Goal: Information Seeking & Learning: Learn about a topic

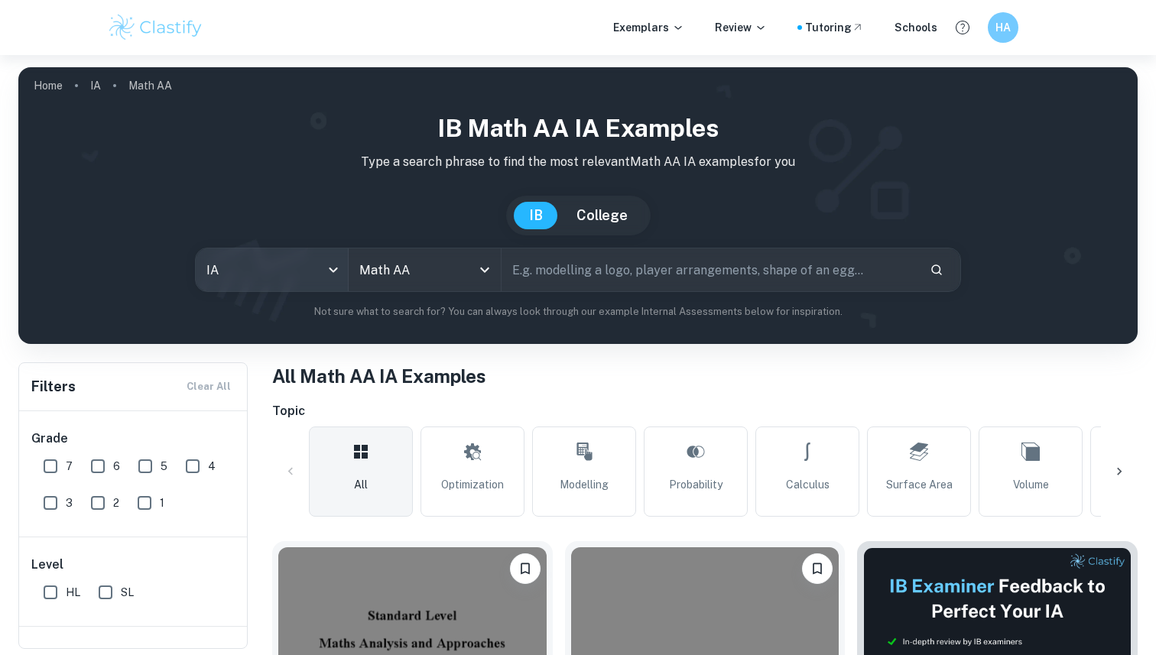
click at [314, 276] on body "We value your privacy We use cookies to enhance your browsing experience, serve…" at bounding box center [578, 382] width 1156 height 655
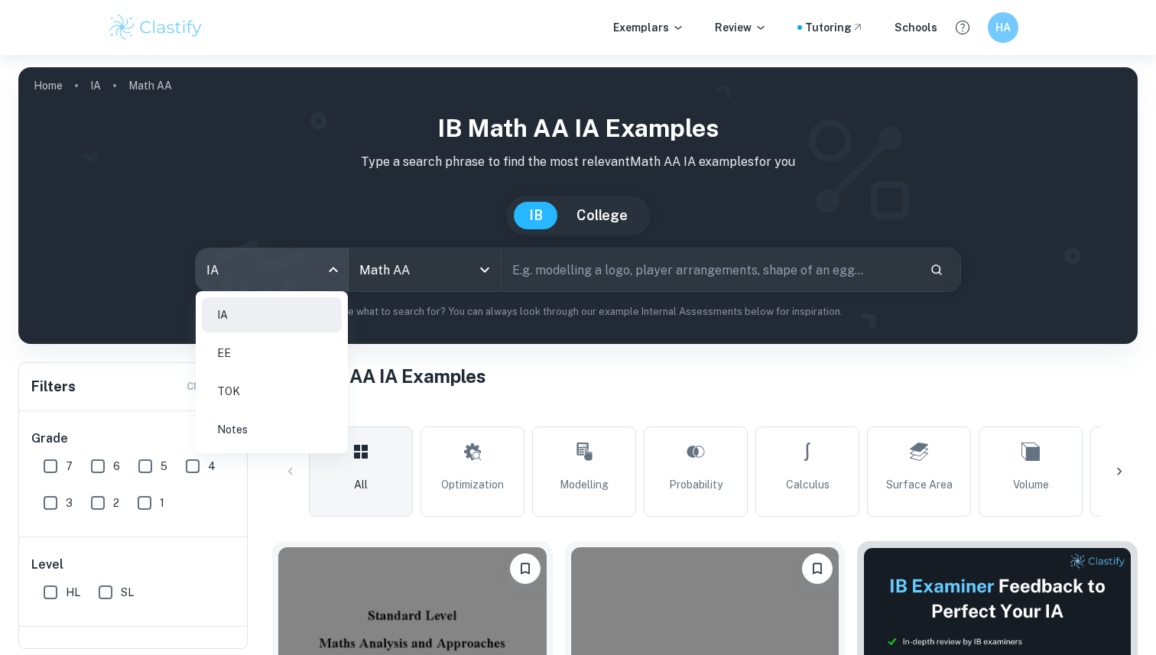
click at [268, 362] on li "EE" at bounding box center [272, 353] width 140 height 35
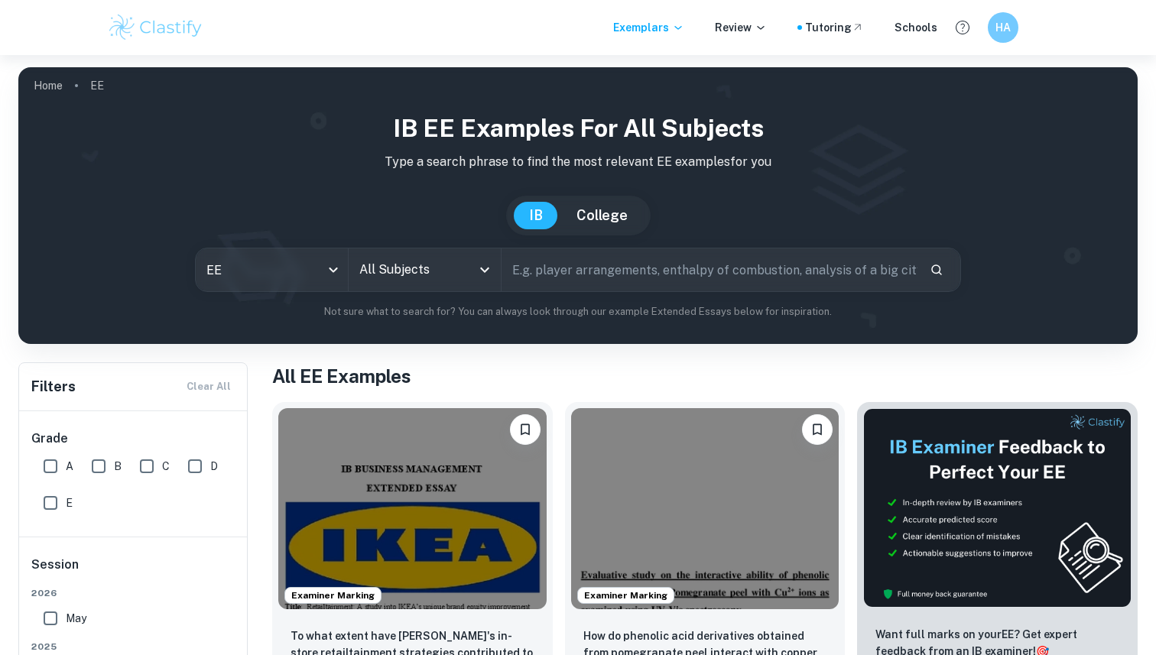
click at [470, 269] on input "All Subjects" at bounding box center [413, 269] width 115 height 29
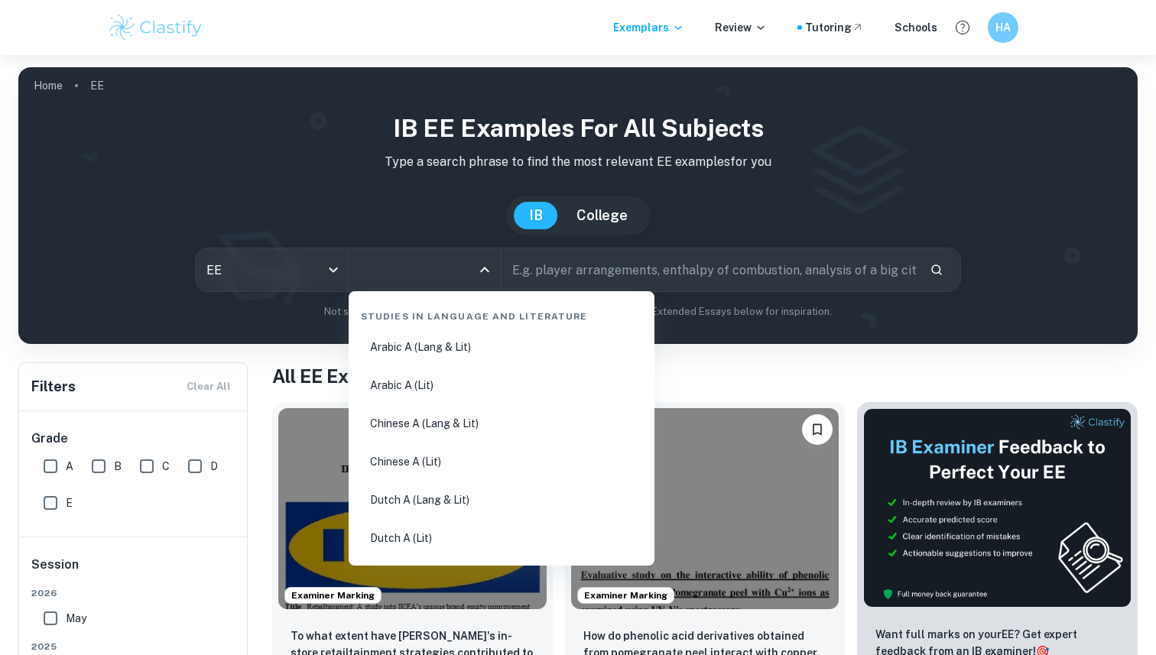
click at [50, 457] on input "A" at bounding box center [50, 466] width 31 height 31
checkbox input "true"
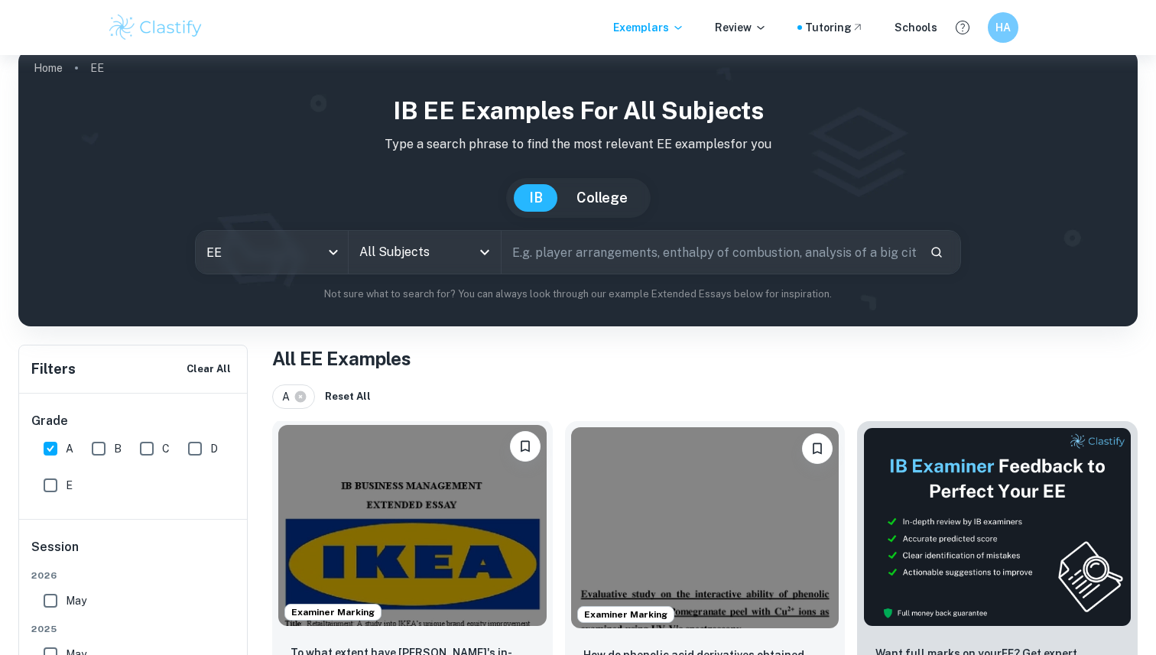
scroll to position [10, 0]
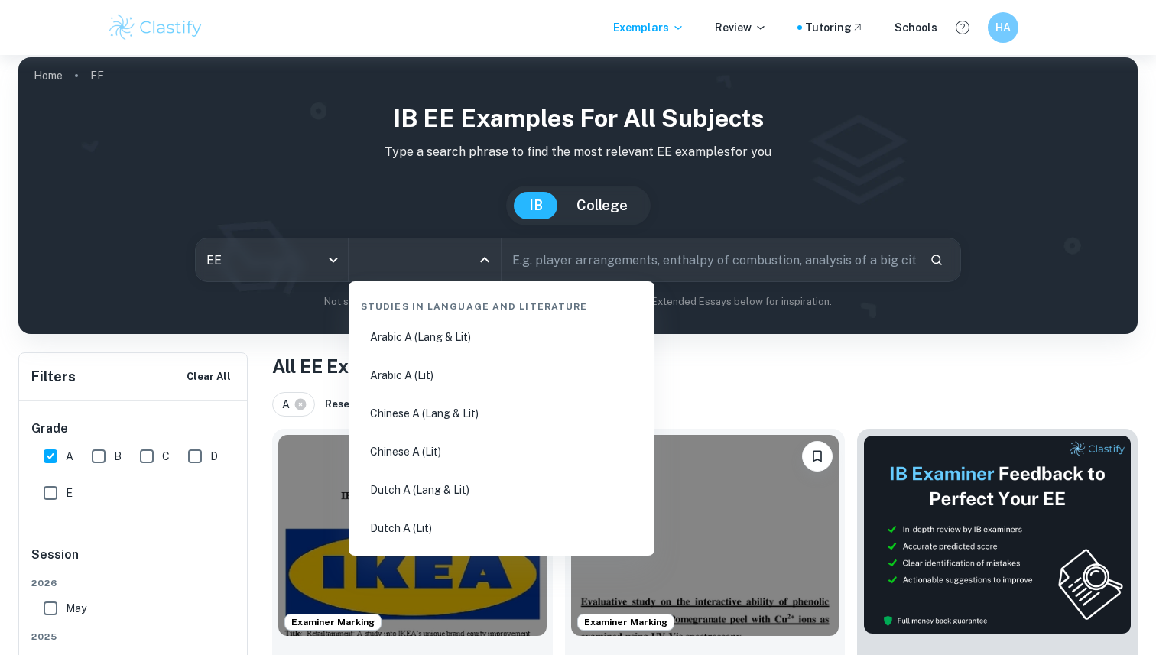
click at [443, 258] on input "All Subjects" at bounding box center [413, 259] width 115 height 29
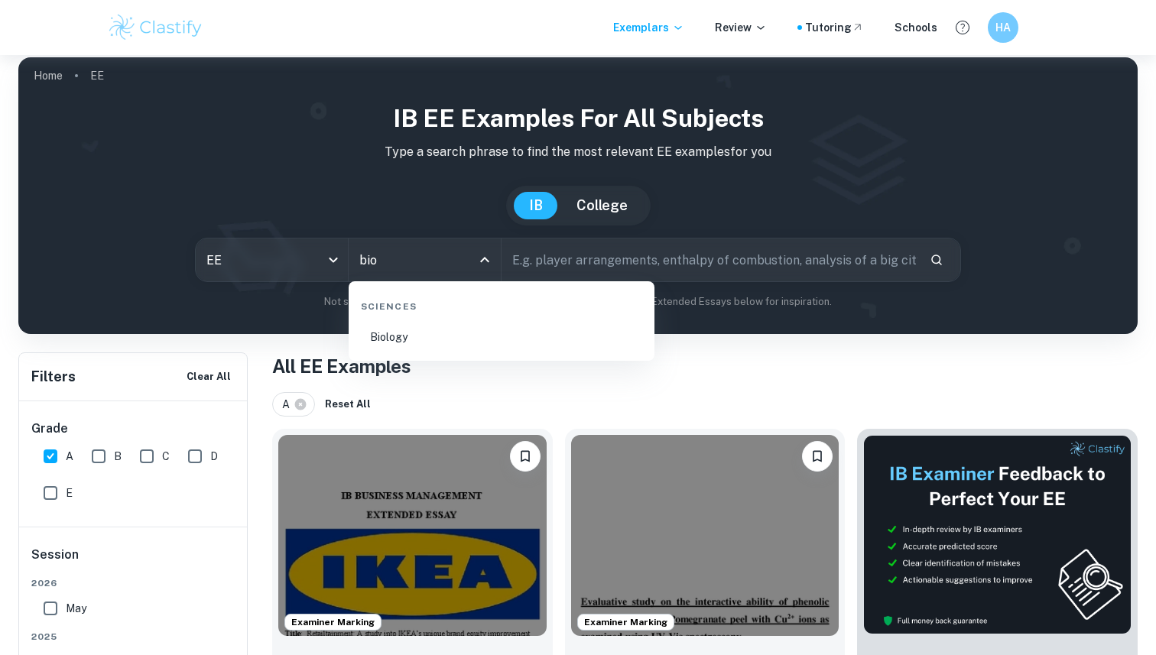
click at [456, 345] on li "Biology" at bounding box center [502, 337] width 294 height 35
type input "Biology"
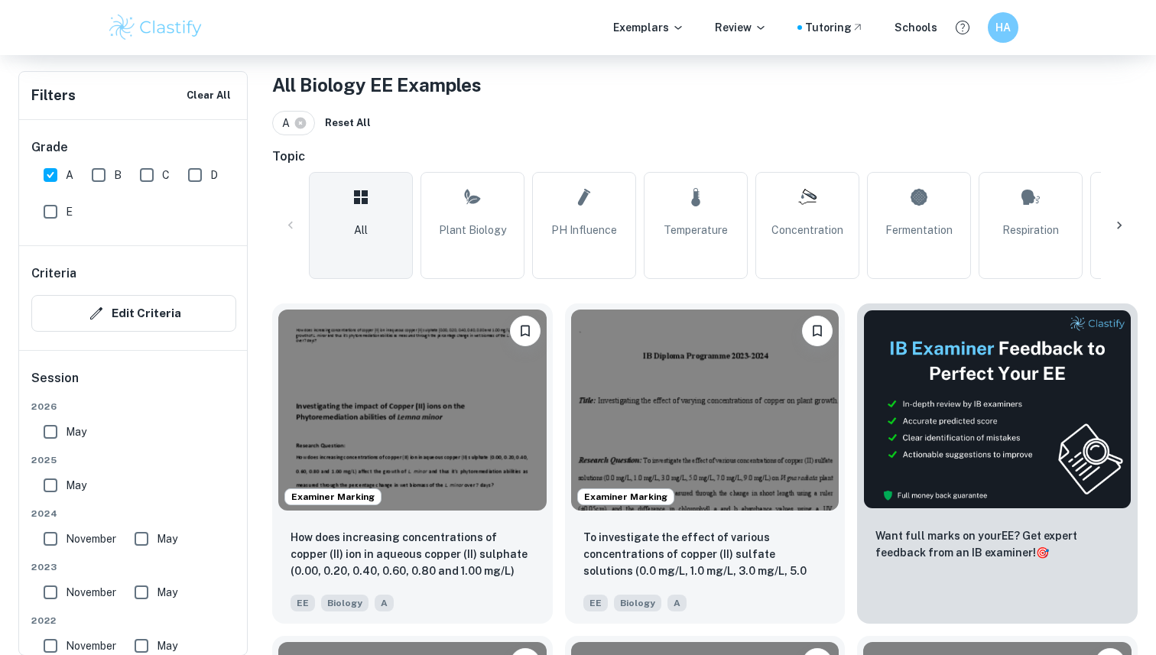
scroll to position [371, 0]
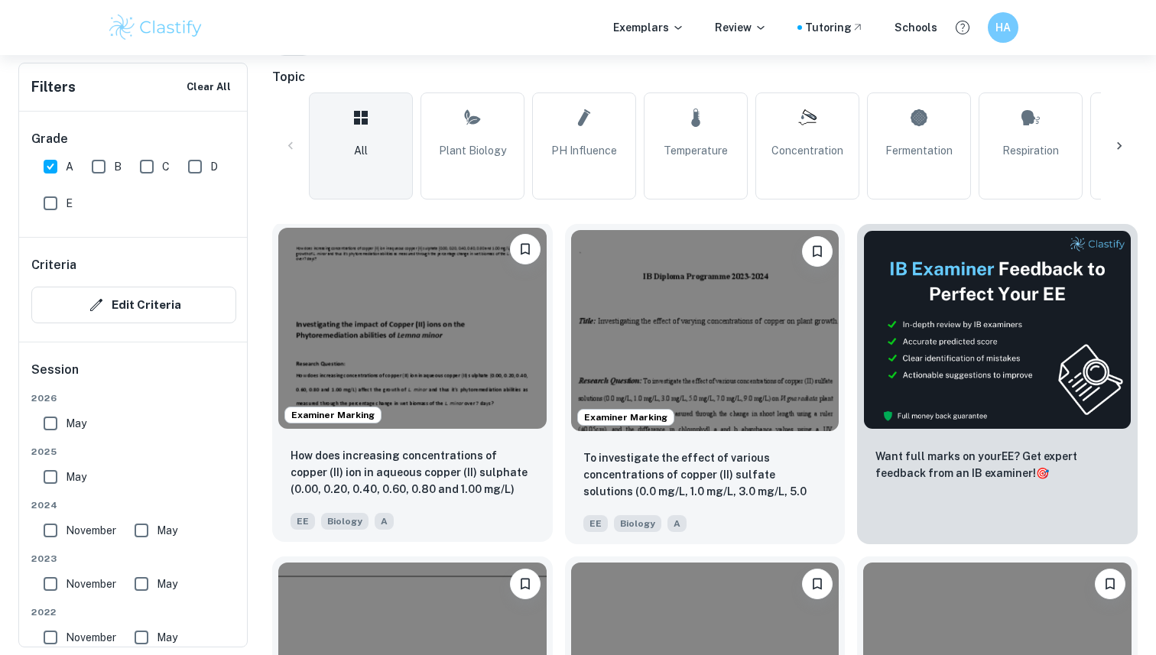
click at [465, 444] on div "How does increasing concentrations of copper (II) ion in aqueous copper (II) su…" at bounding box center [412, 488] width 281 height 107
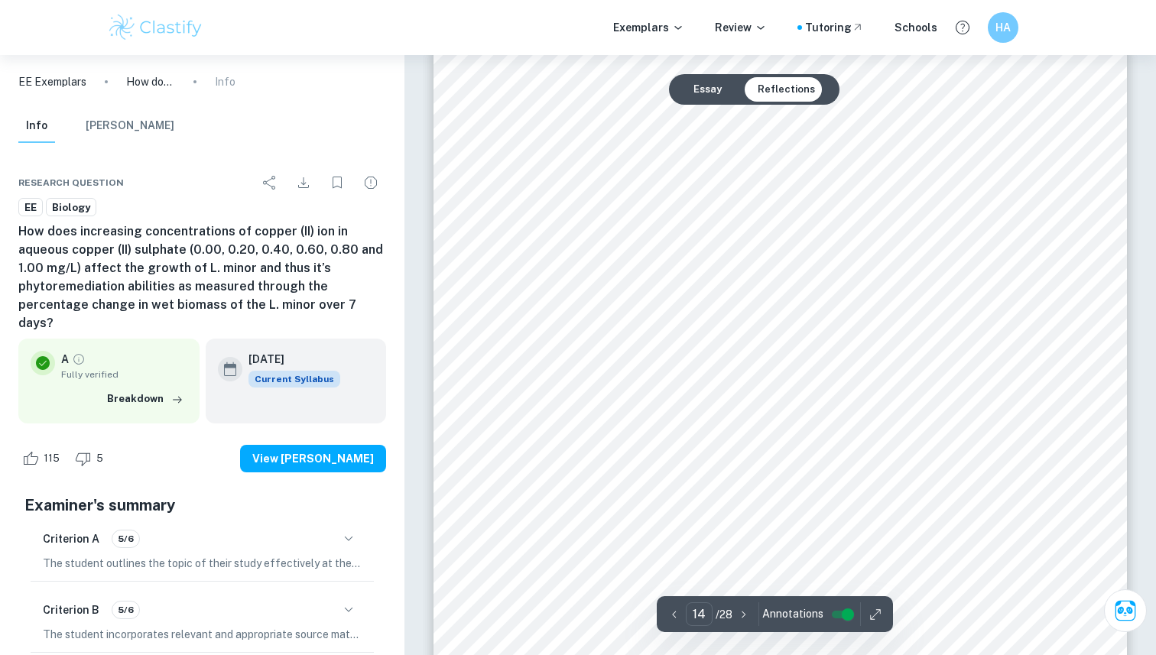
scroll to position [11909, 0]
type input "18"
